Goal: Check status

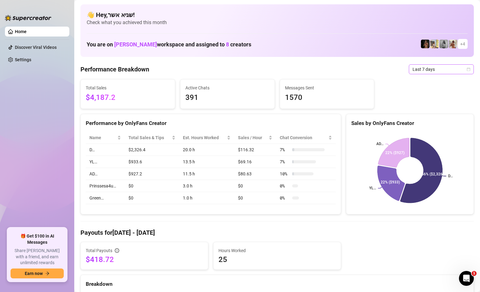
click at [468, 70] on icon "calendar" at bounding box center [469, 70] width 4 height 4
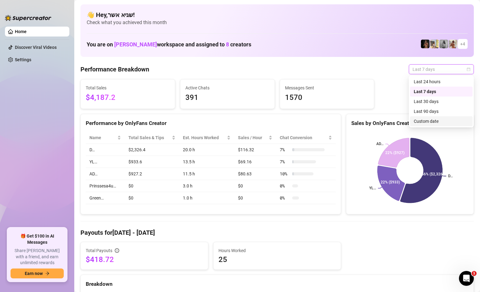
click at [438, 120] on div "Custom date" at bounding box center [441, 121] width 55 height 7
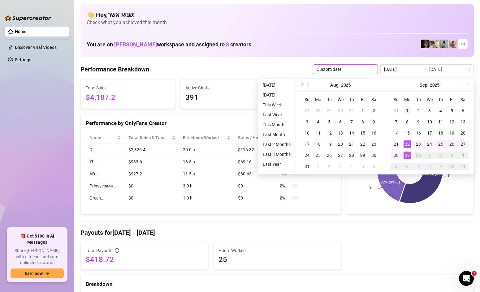
type input "[DATE]"
click at [407, 113] on div "1" at bounding box center [407, 110] width 7 height 7
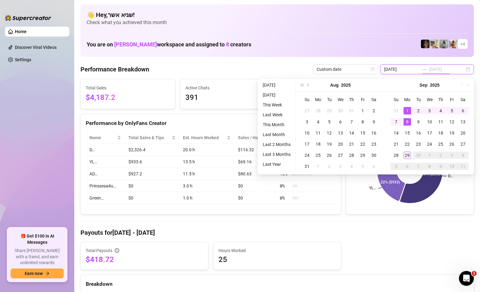
type input "[DATE]"
click at [409, 152] on div "29" at bounding box center [407, 155] width 7 height 7
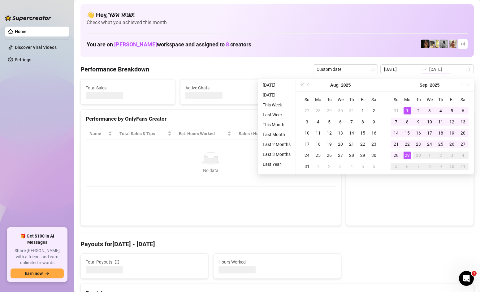
type input "[DATE]"
